Goal: Check status: Check status

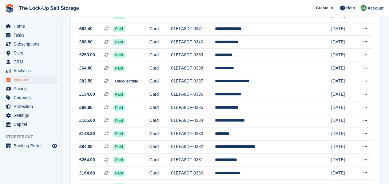
scroll to position [305, 0]
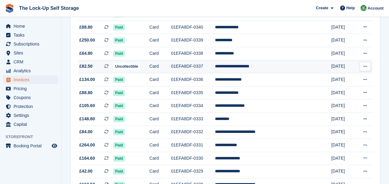
click at [171, 68] on td "Card" at bounding box center [160, 66] width 22 height 13
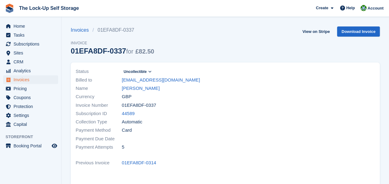
click at [149, 72] on icon at bounding box center [149, 72] width 3 height 4
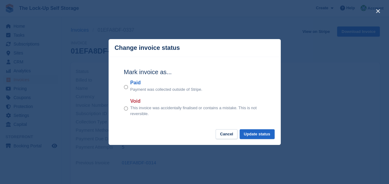
click at [237, 64] on div "Mark invoice as... Paid Payment was collected outside of Stripe. Void This invo…" at bounding box center [195, 93] width 154 height 73
click at [257, 132] on button "Update status" at bounding box center [257, 134] width 35 height 10
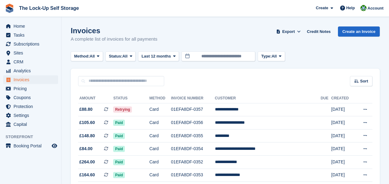
scroll to position [305, 0]
